Goal: Task Accomplishment & Management: Complete application form

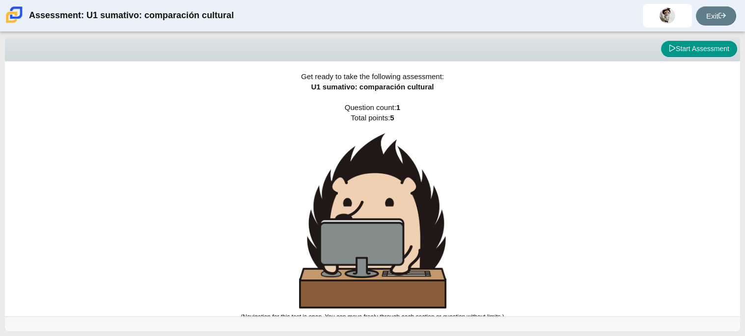
click at [462, 129] on div "Get ready to take the following assessment: U1 sumativo: comparación cultural Q…" at bounding box center [373, 188] width 736 height 255
click at [701, 45] on button "Start Assessment" at bounding box center [699, 49] width 76 height 17
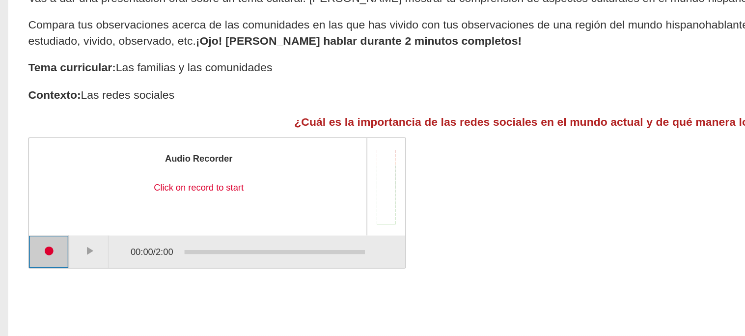
click at [32, 256] on button "Start recording" at bounding box center [30, 256] width 25 height 20
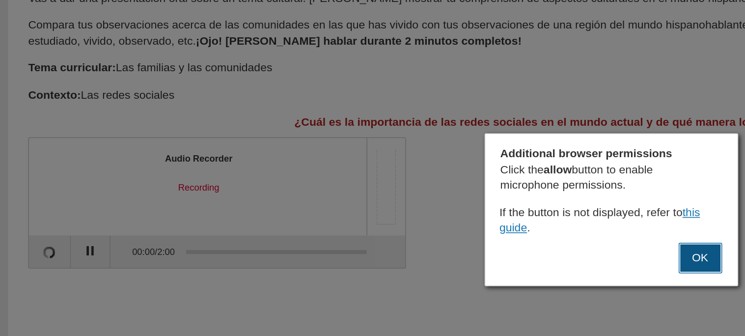
click at [425, 255] on button "OK" at bounding box center [427, 259] width 27 height 19
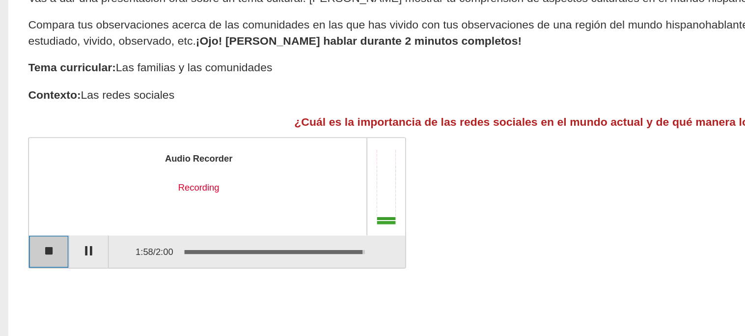
click at [29, 258] on button "Stop recording" at bounding box center [30, 256] width 25 height 20
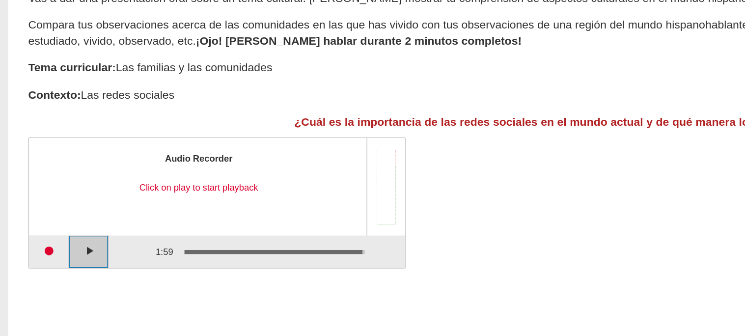
click at [51, 259] on button "Play" at bounding box center [54, 256] width 25 height 20
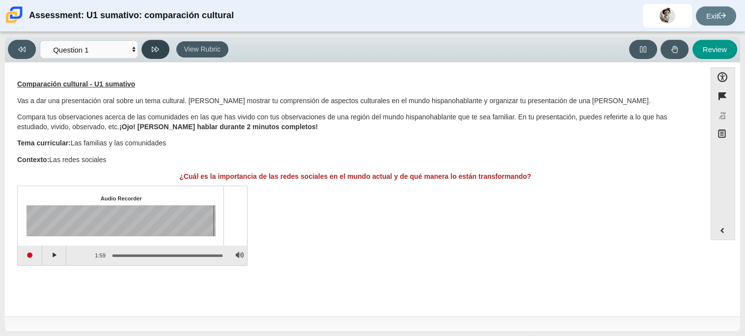
click at [154, 50] on icon at bounding box center [155, 49] width 7 height 7
select select "review"
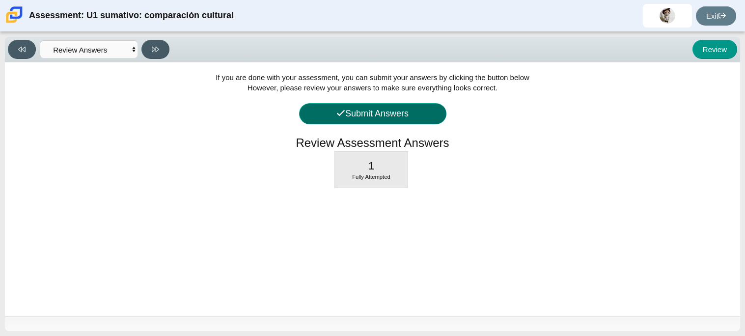
click at [330, 115] on button "Submit Answers" at bounding box center [372, 113] width 147 height 21
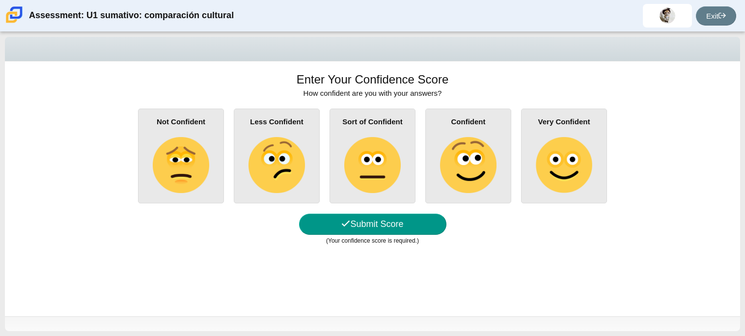
click at [358, 161] on img at bounding box center [372, 165] width 56 height 56
click at [0, 0] on input "Sort of Confident" at bounding box center [0, 0] width 0 height 0
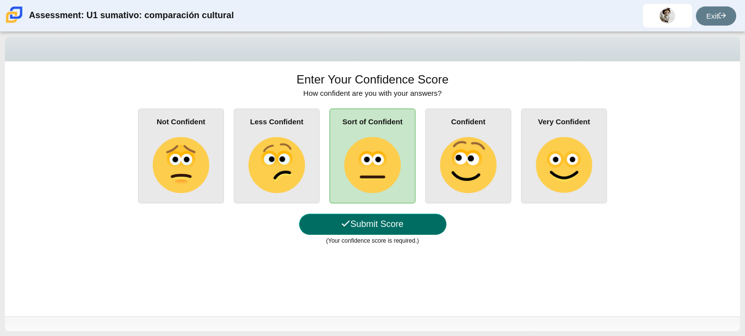
click at [342, 232] on button "Submit Score" at bounding box center [372, 224] width 147 height 21
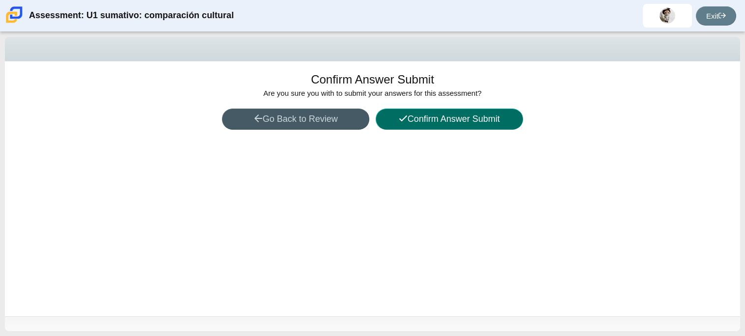
click at [440, 114] on button "Confirm Answer Submit" at bounding box center [449, 119] width 147 height 21
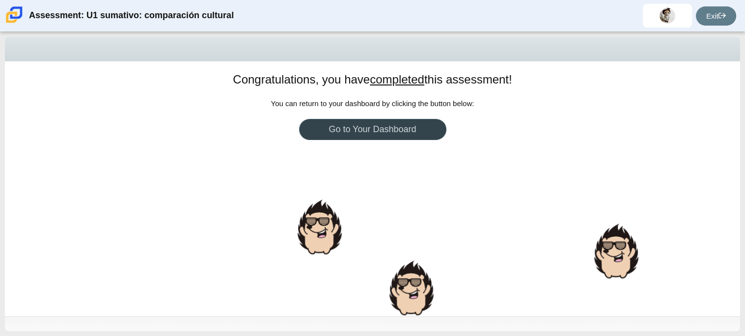
click at [393, 128] on link "Go to Your Dashboard" at bounding box center [372, 129] width 147 height 21
